Goal: Information Seeking & Learning: Learn about a topic

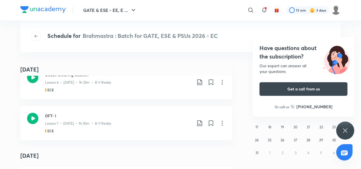
scroll to position [546, 0]
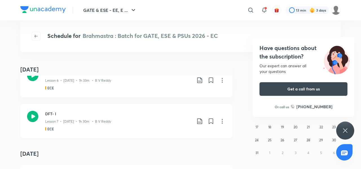
click at [199, 121] on icon at bounding box center [200, 121] width 7 height 7
click at [157, 148] on p "With annotation" at bounding box center [155, 149] width 29 height 6
